Goal: Find specific page/section: Find specific page/section

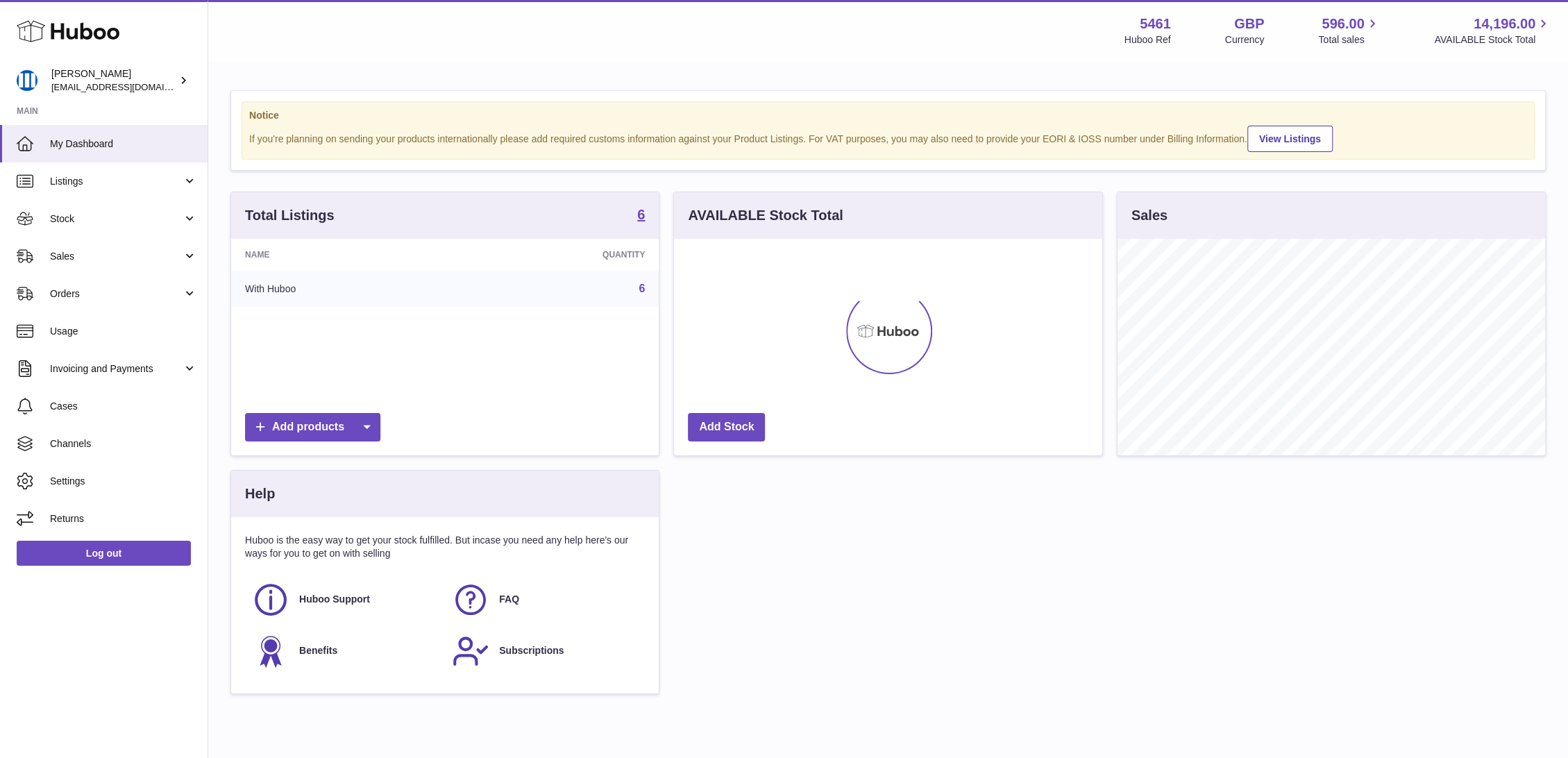
scroll to position [217, 428]
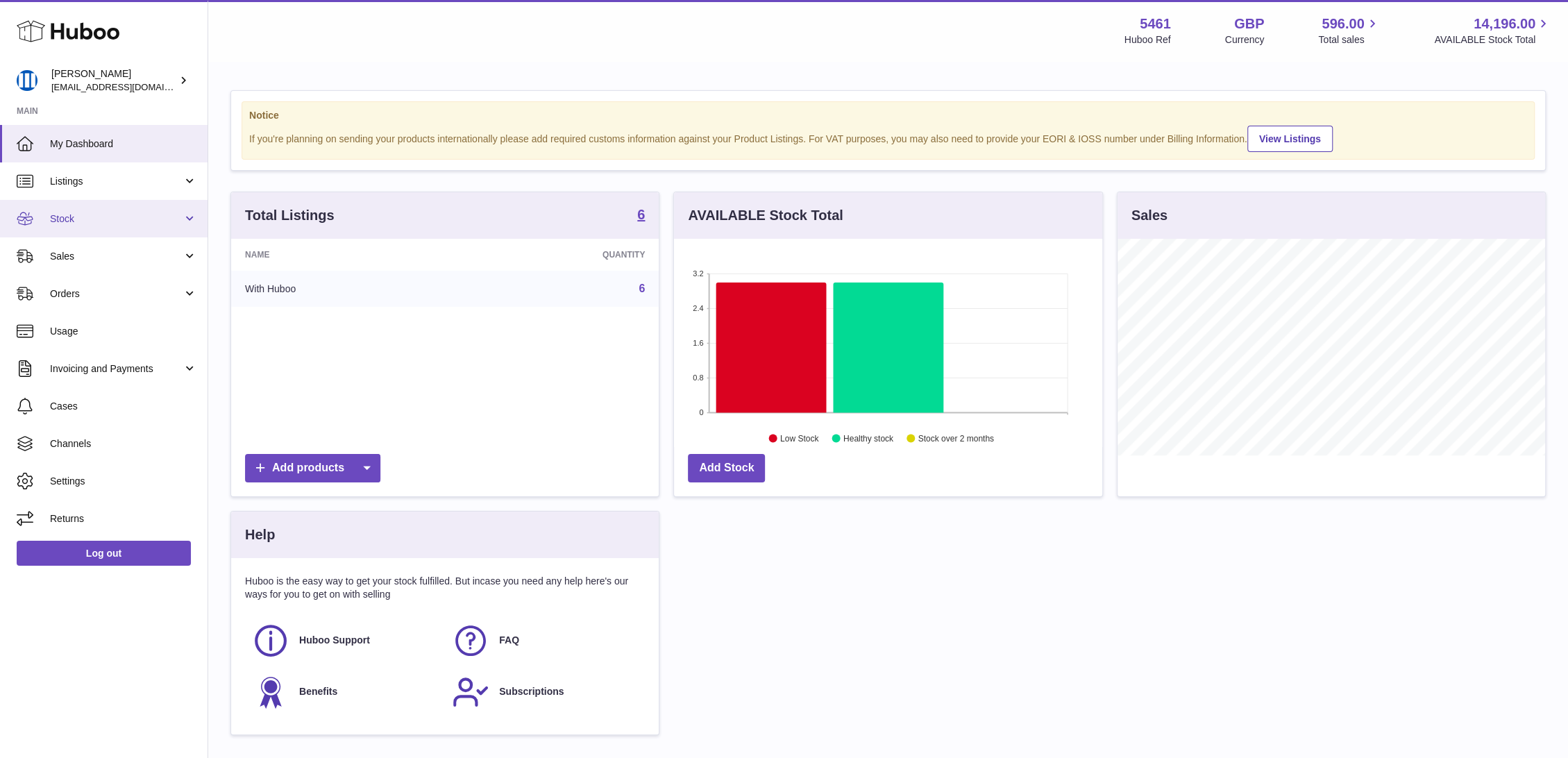
click at [91, 226] on link "Stock" at bounding box center [103, 218] width 208 height 38
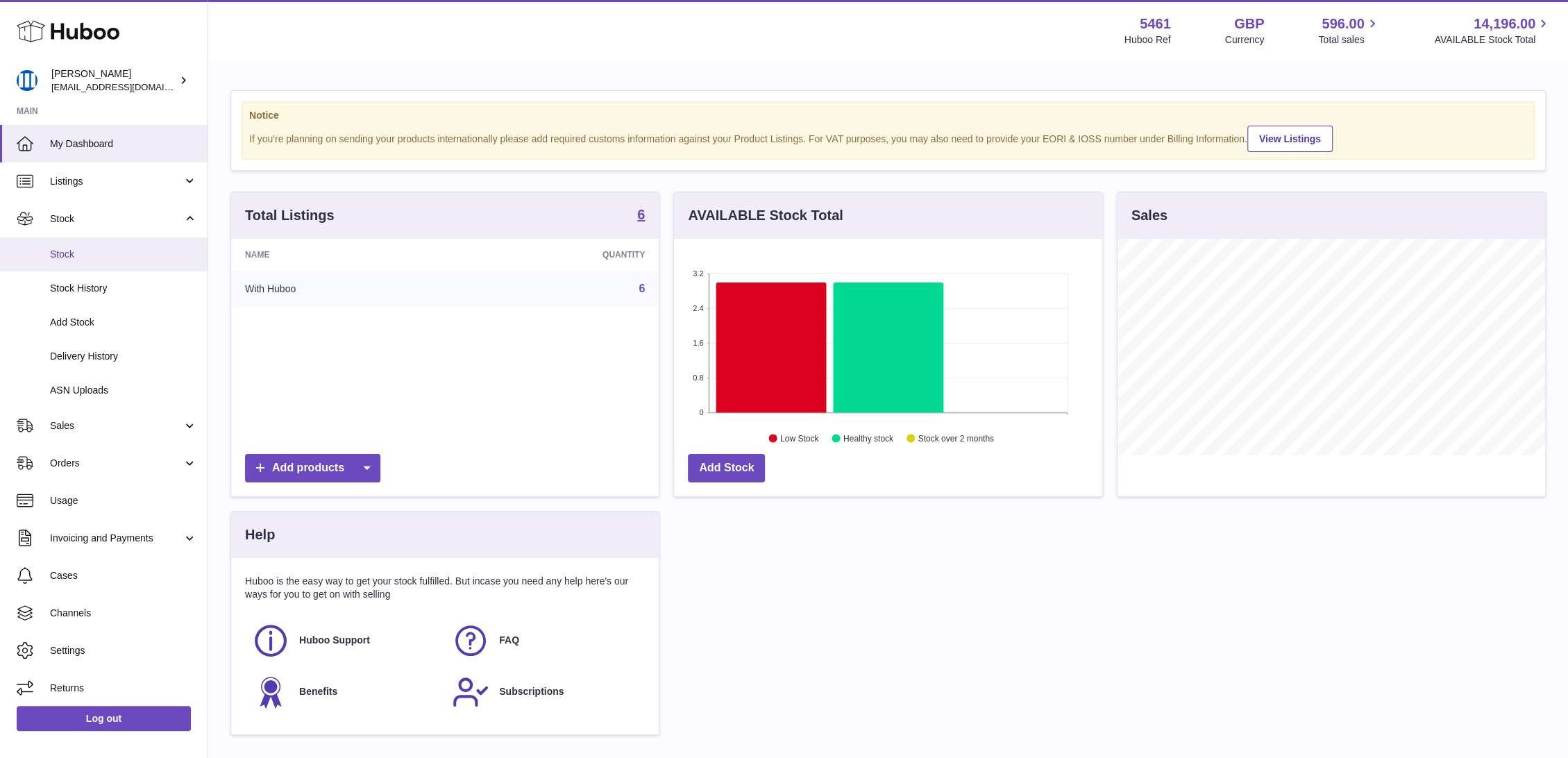
click at [111, 256] on span "Stock" at bounding box center [124, 254] width 147 height 13
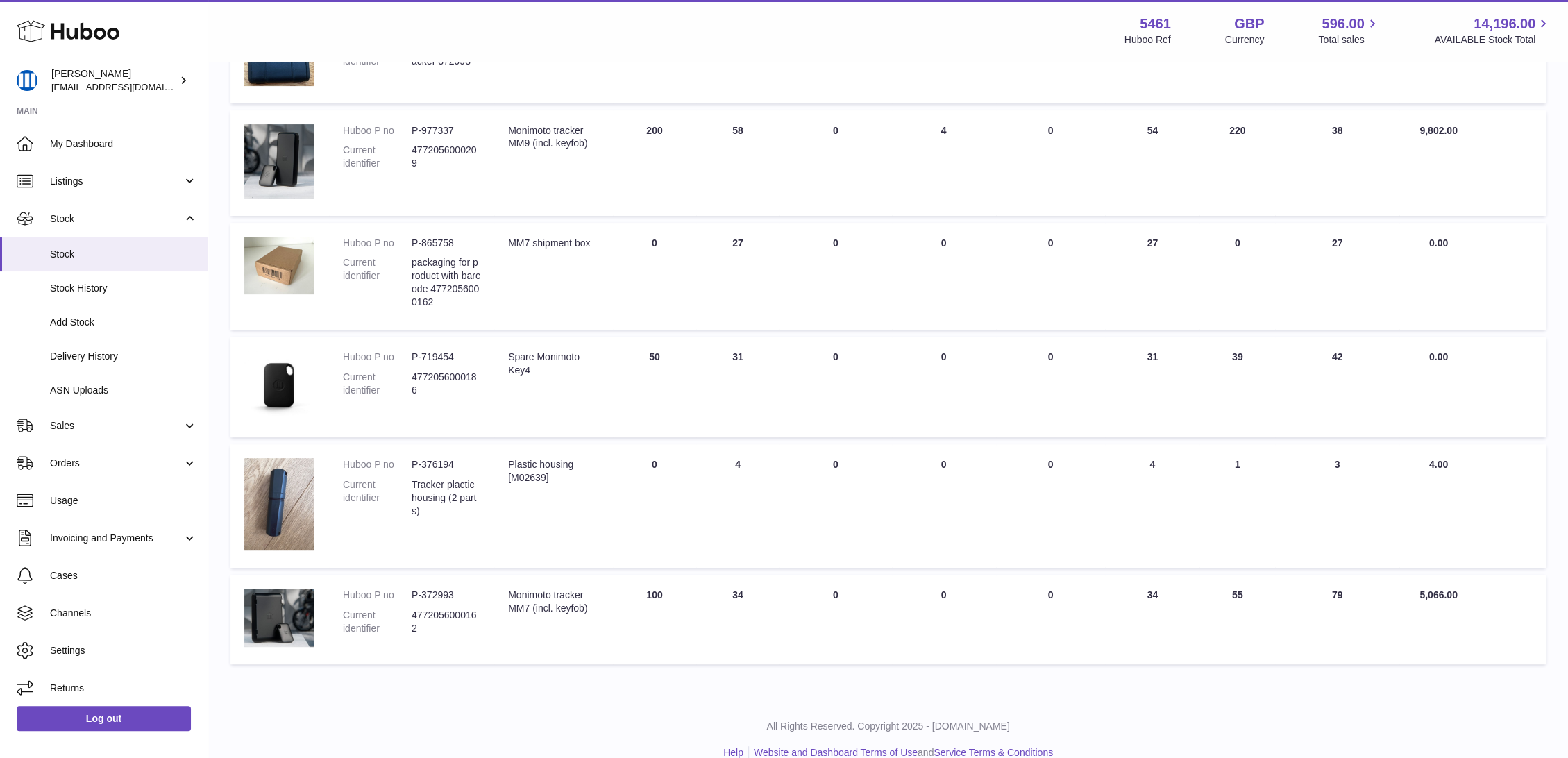
scroll to position [289, 0]
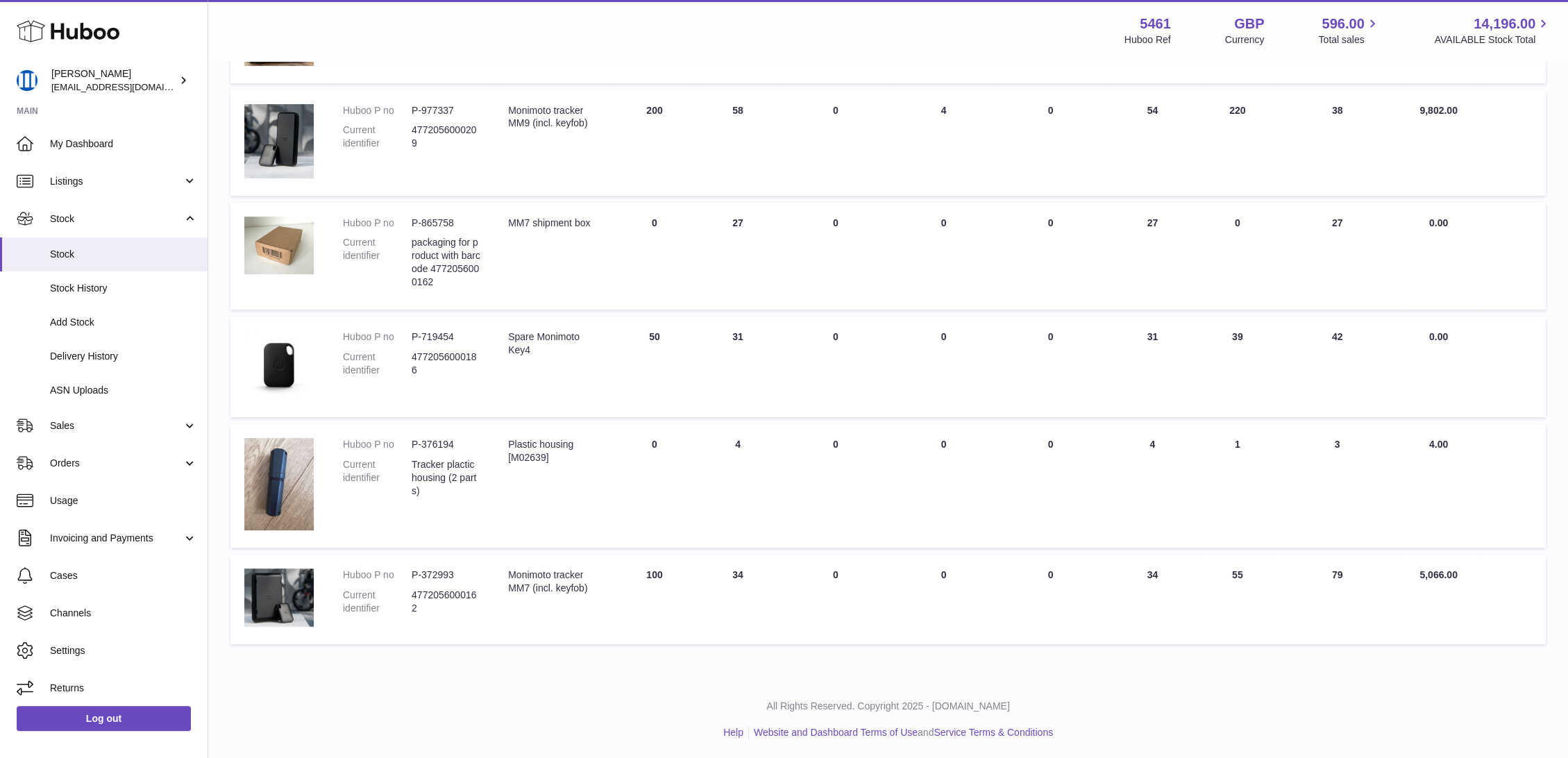
click at [591, 680] on div "All Rights Reserved. Copyright 2025 - Huboo.co.uk Help Website and Dashboard Te…" at bounding box center [888, 720] width 1360 height 82
